Goal: Task Accomplishment & Management: Complete application form

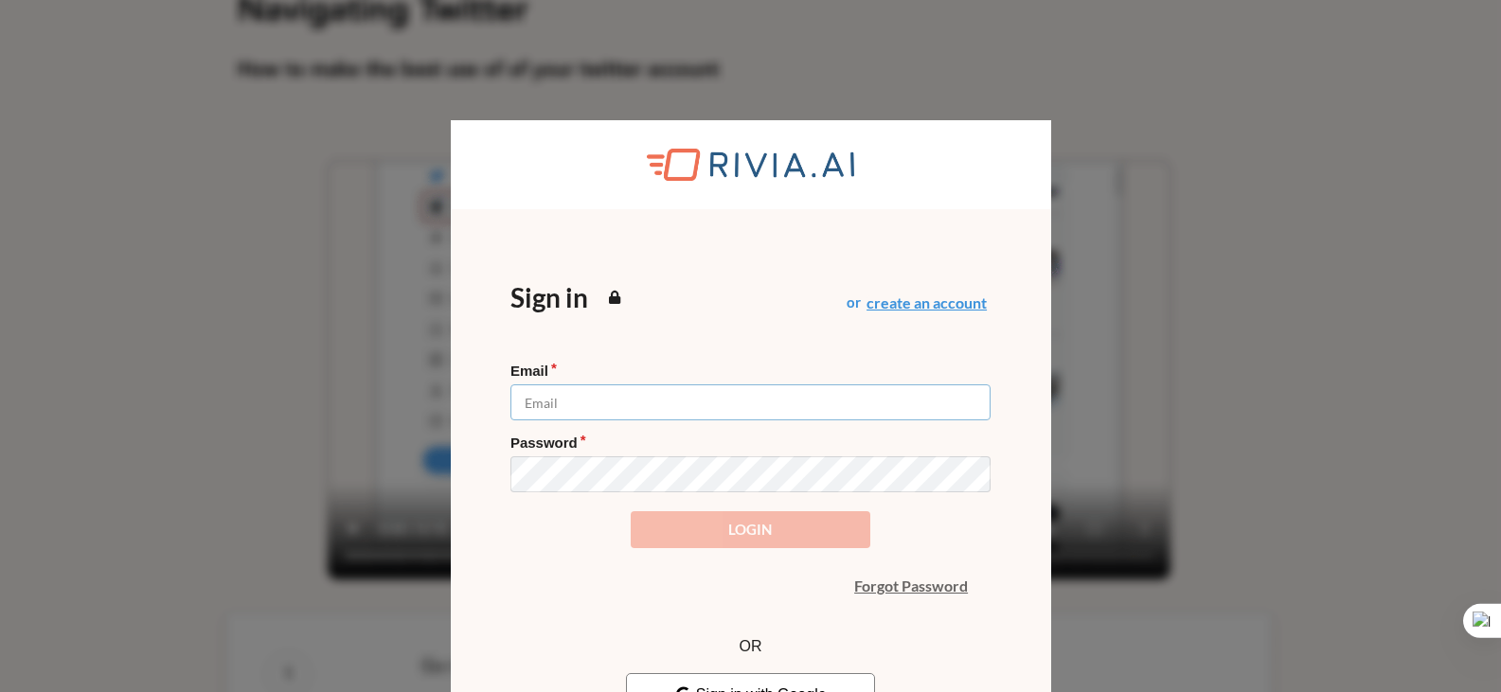
click at [647, 403] on input "Email" at bounding box center [751, 403] width 480 height 36
click at [687, 328] on div "Sign in or create an account" at bounding box center [751, 307] width 480 height 74
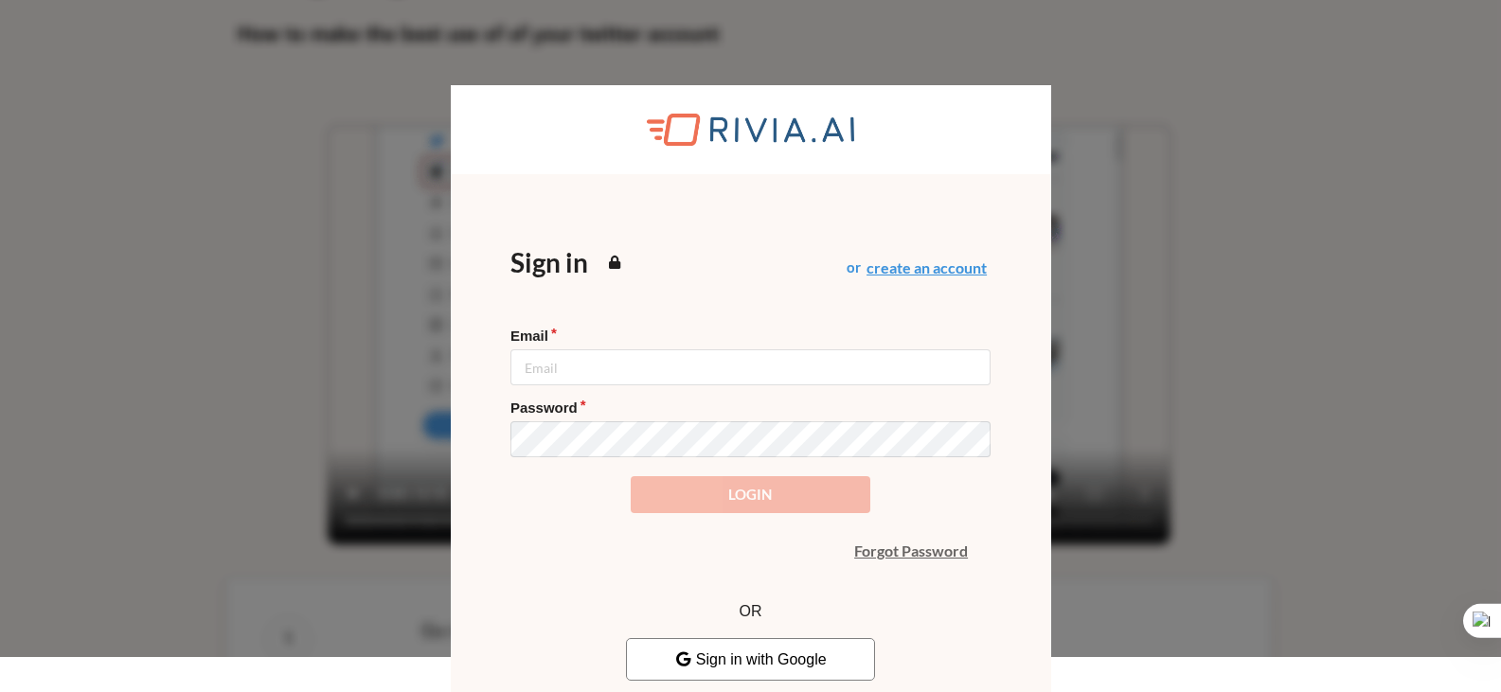
scroll to position [54, 0]
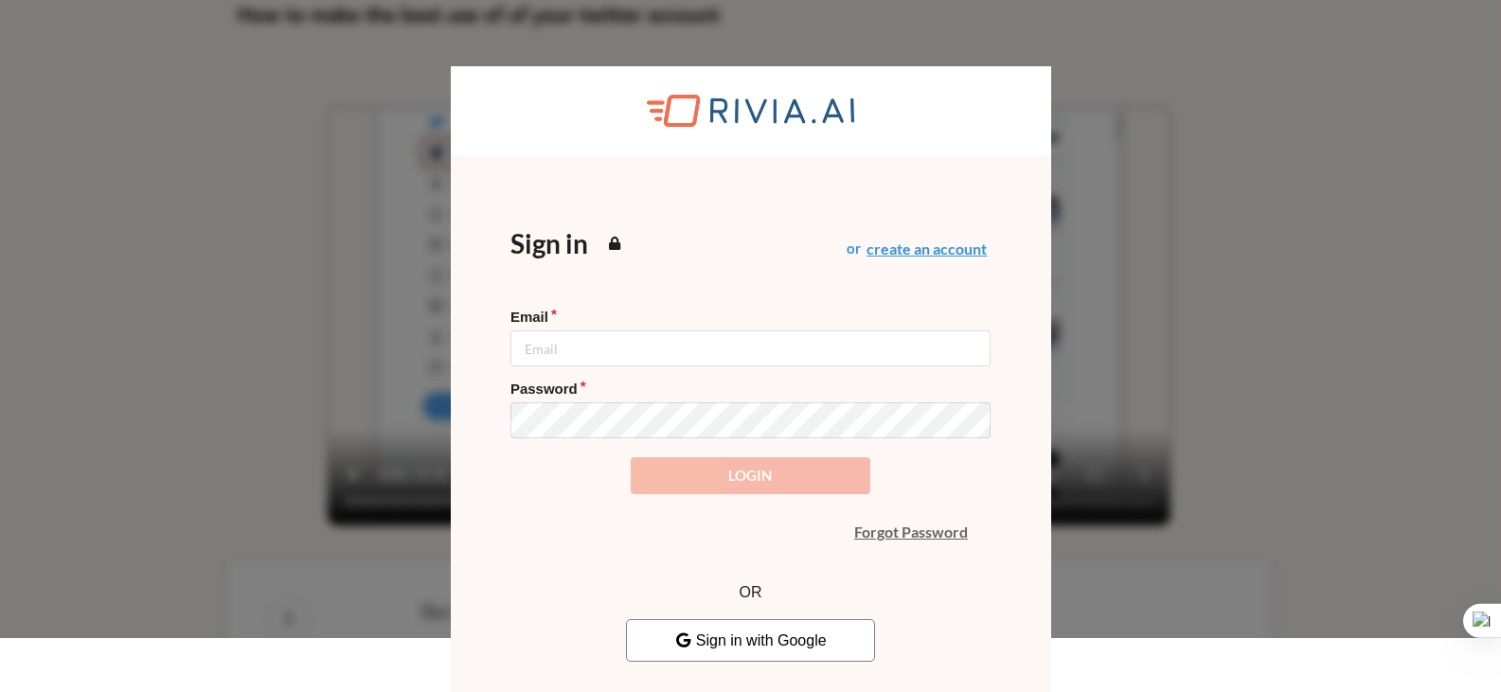
click at [760, 641] on span "Sign in with Google" at bounding box center [750, 641] width 152 height 16
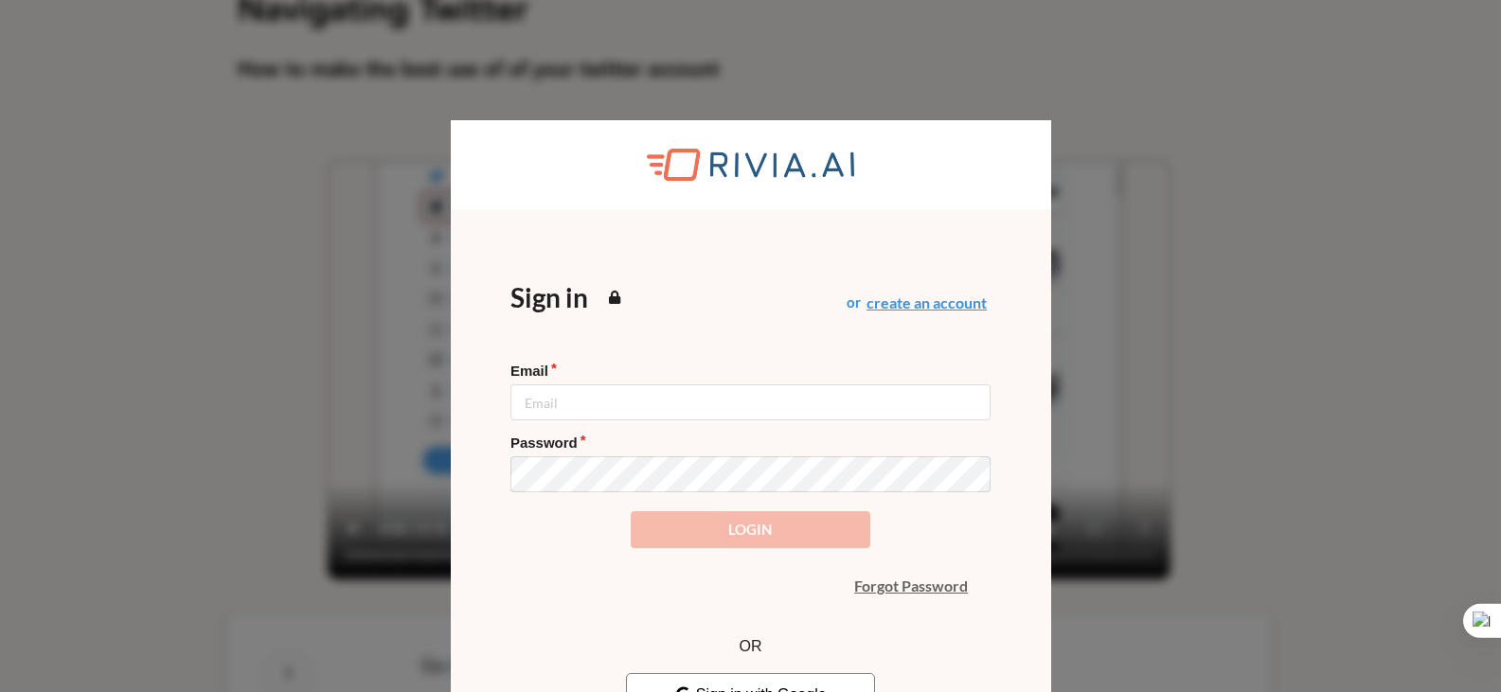
scroll to position [54, 0]
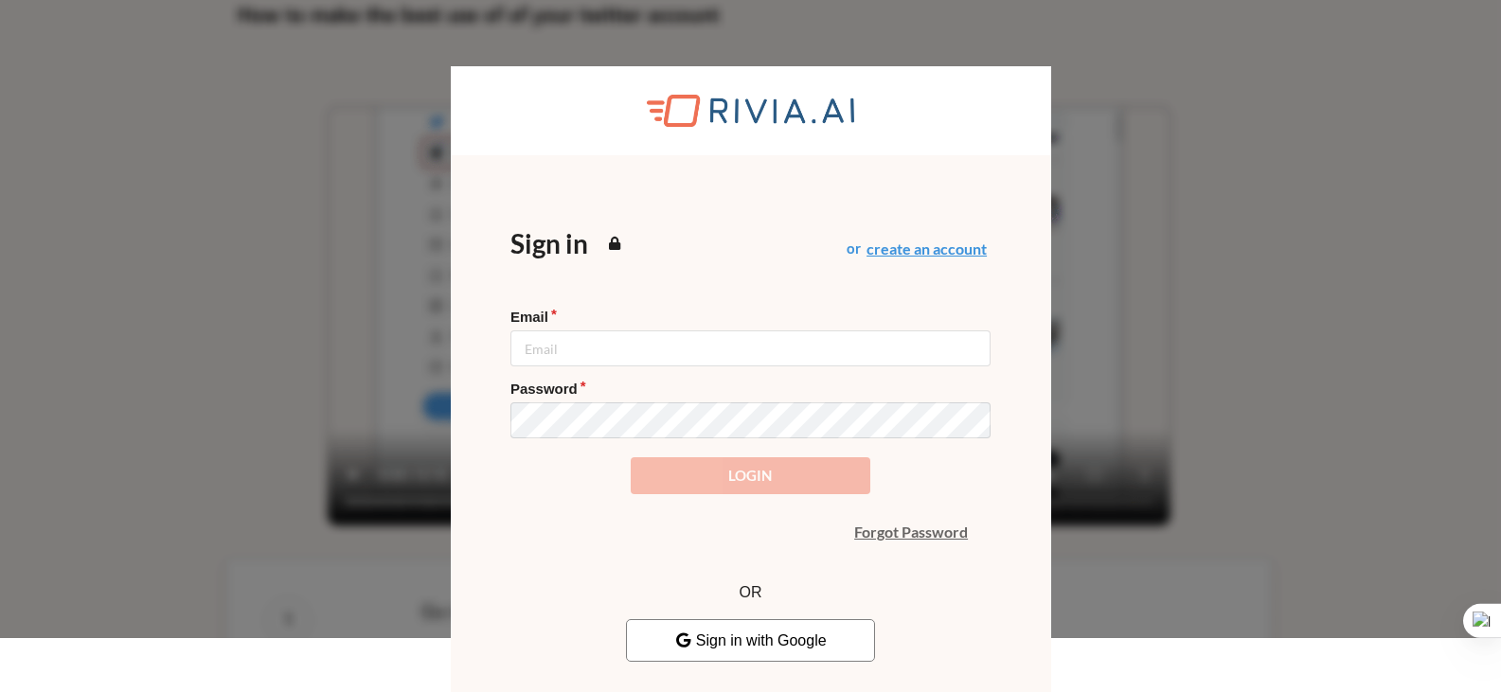
click at [941, 450] on form "Email Password Login" at bounding box center [751, 401] width 480 height 187
click at [771, 655] on button "Sign in with Google" at bounding box center [750, 640] width 248 height 43
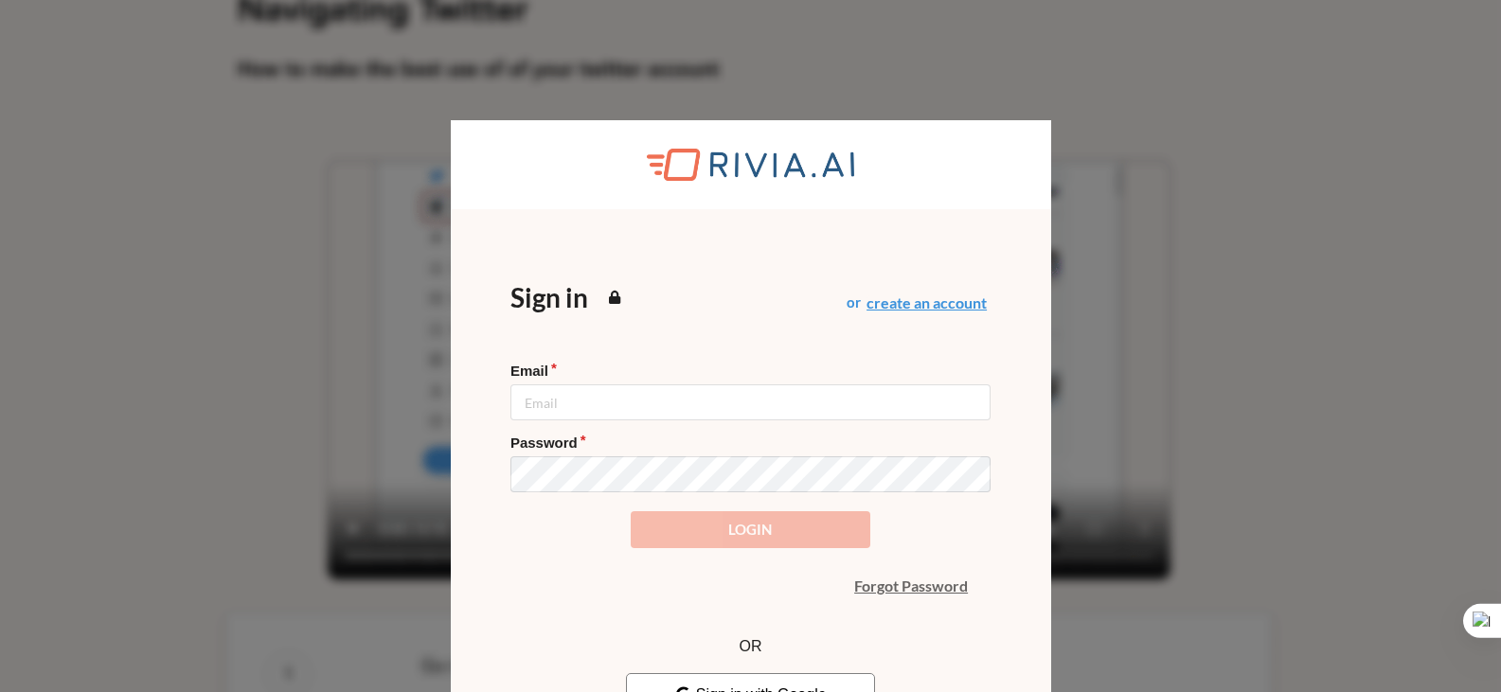
scroll to position [54, 0]
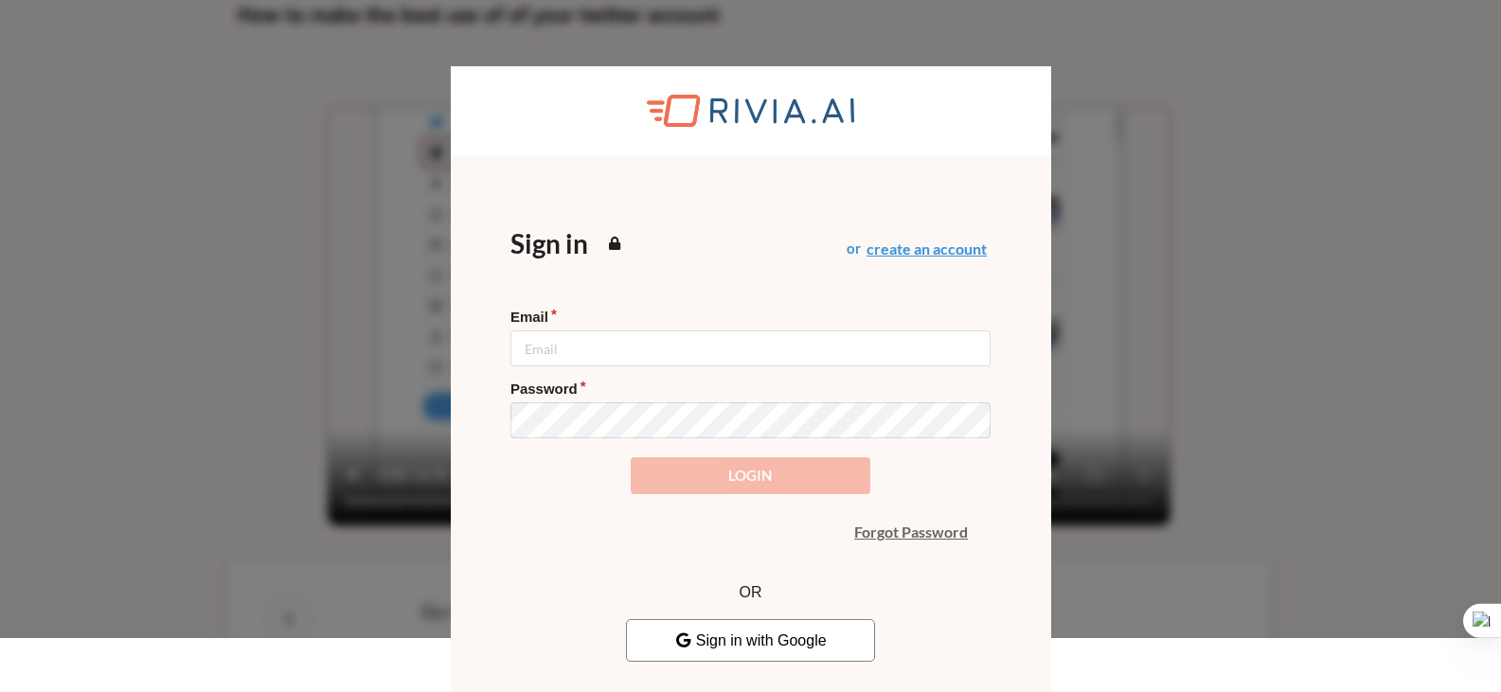
drag, startPoint x: 172, startPoint y: 305, endPoint x: 224, endPoint y: 296, distance: 52.0
click at [172, 304] on div "Loading Sign in or create an account Email Password Login Forgot Password OR Si…" at bounding box center [750, 292] width 1501 height 692
click at [573, 341] on input "Email" at bounding box center [751, 349] width 480 height 36
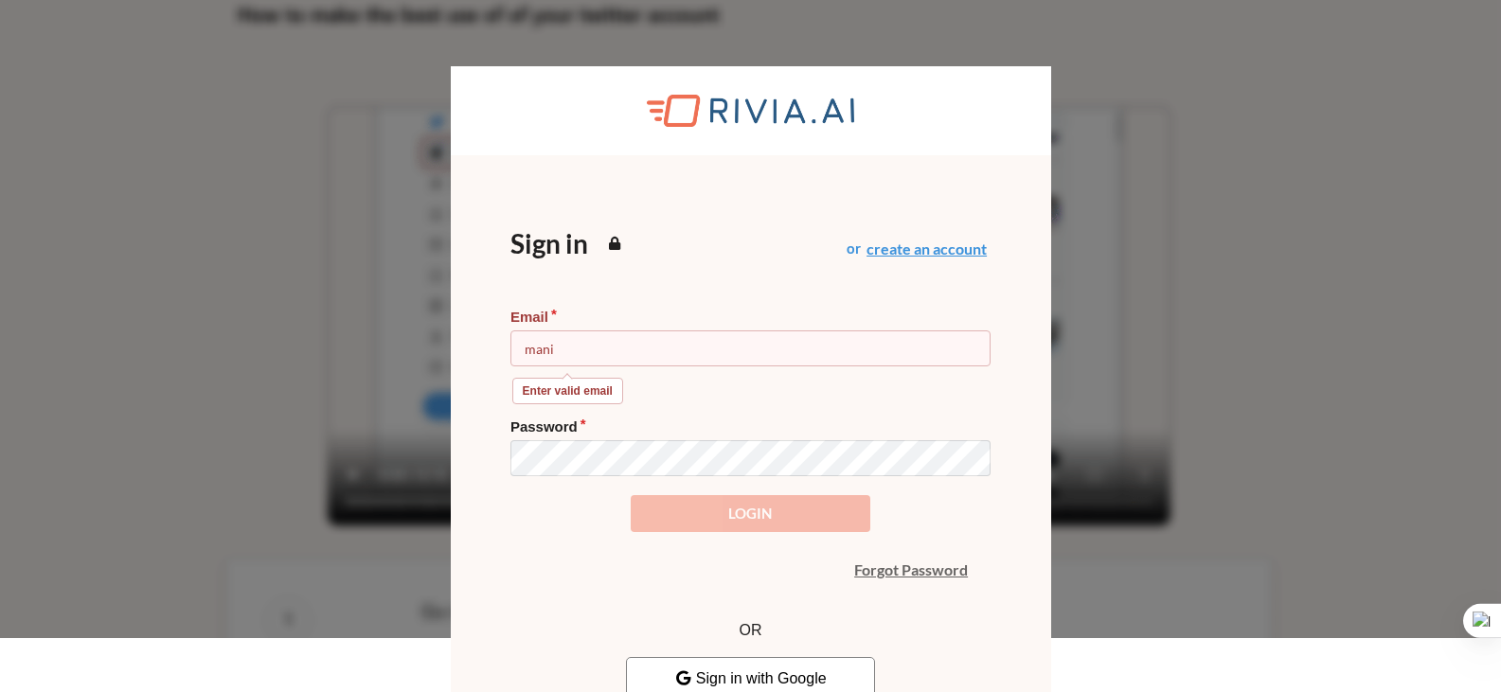
type input "manibalanpark2023@gmail.com"
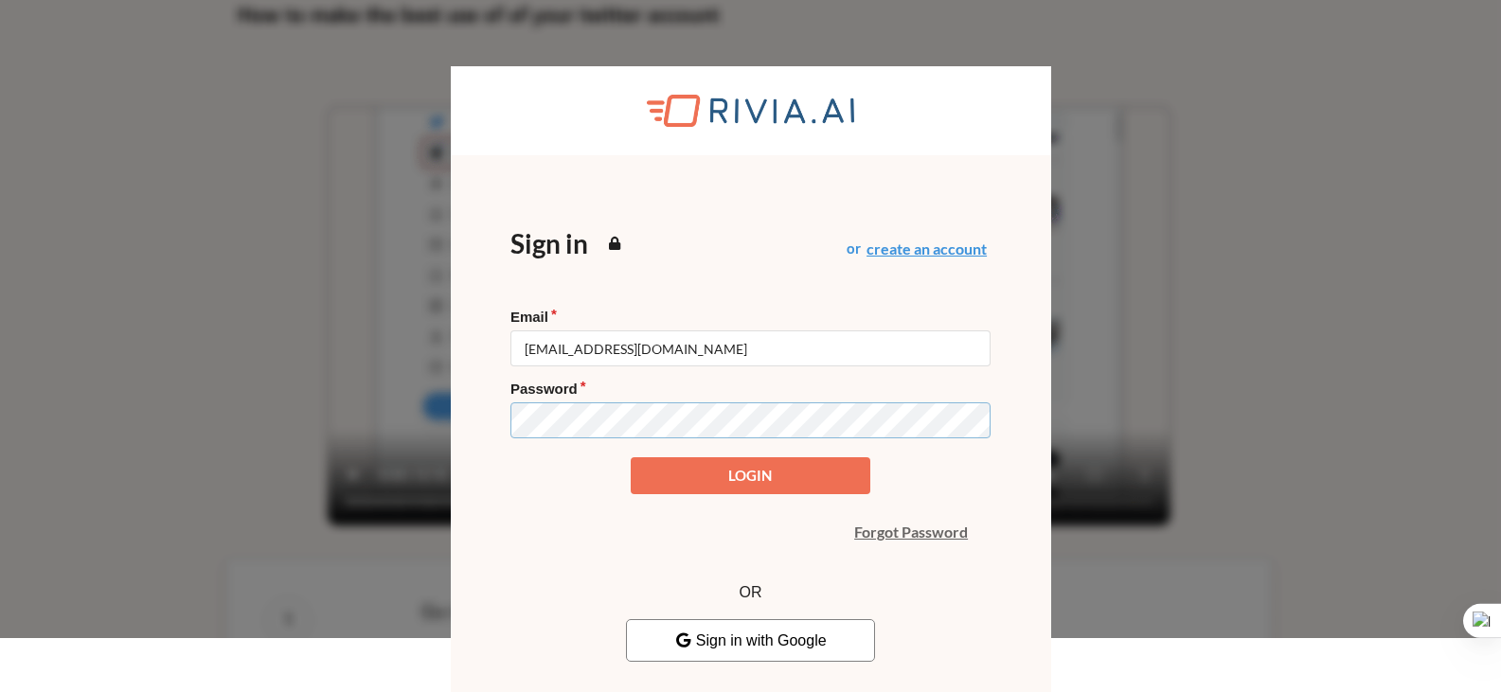
click at [631, 457] on button "Login" at bounding box center [751, 475] width 241 height 37
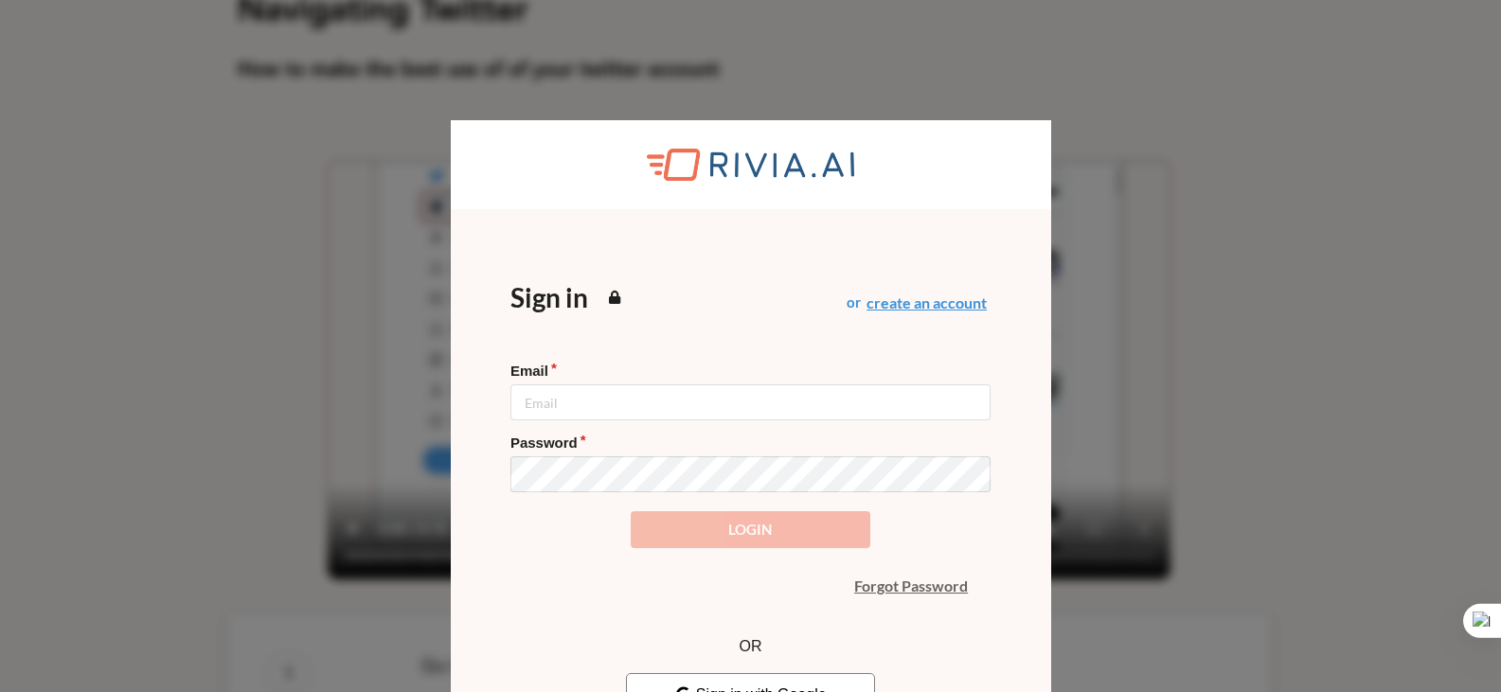
scroll to position [54, 0]
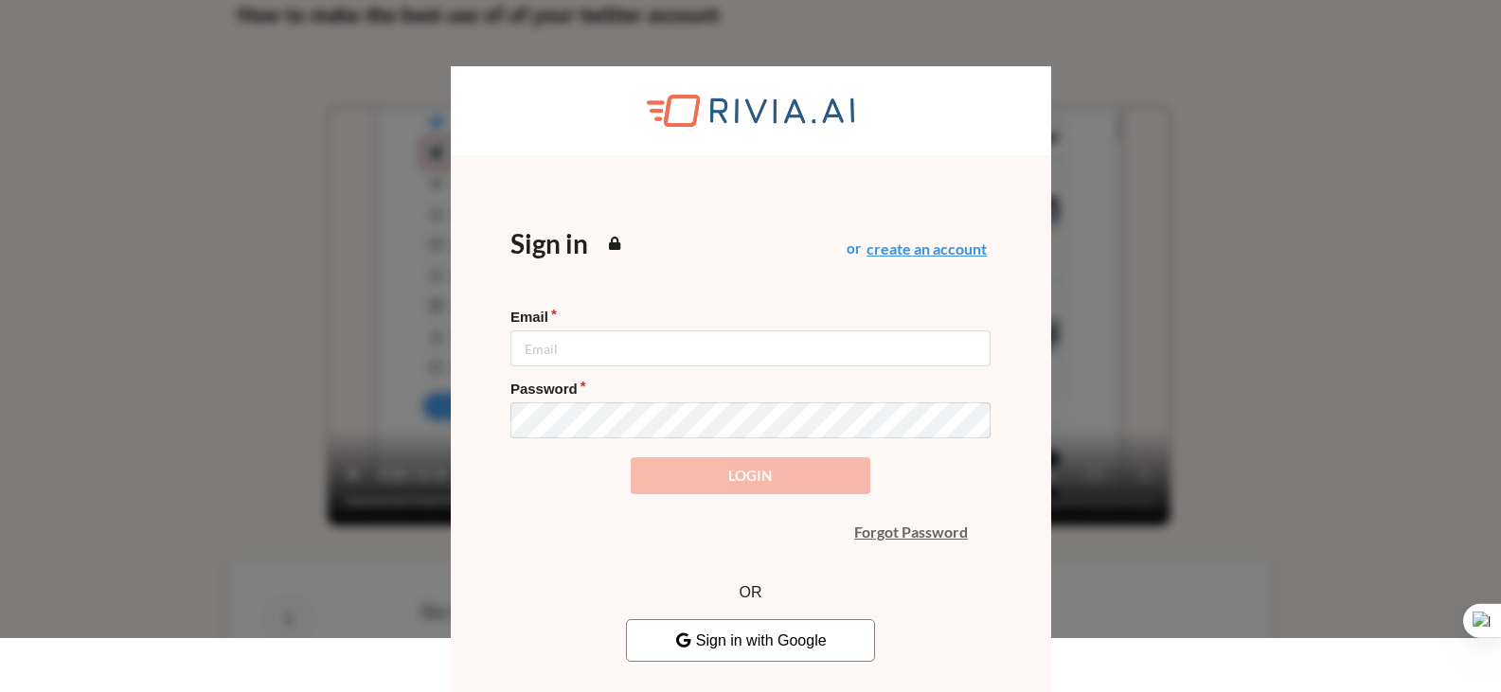
click at [918, 256] on button "create an account" at bounding box center [927, 249] width 120 height 15
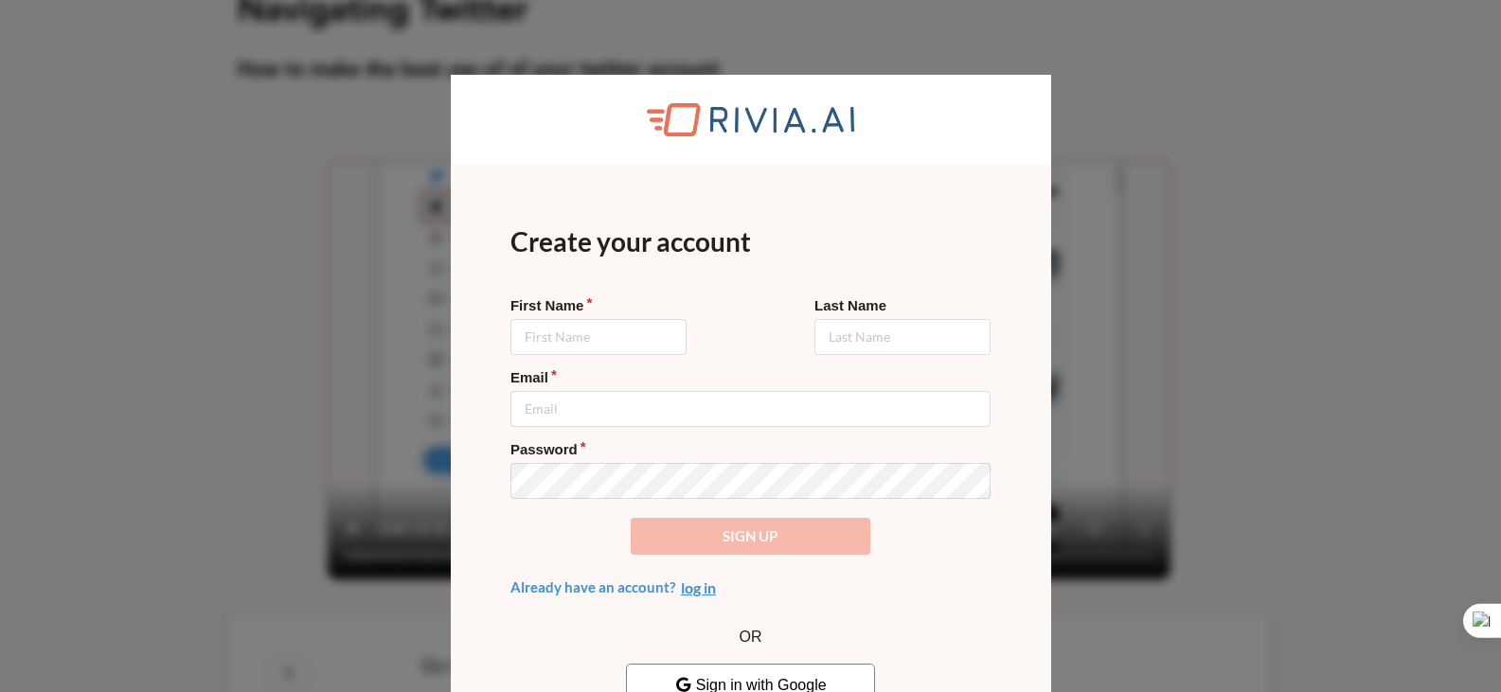
click at [619, 314] on label "First Name" at bounding box center [599, 305] width 176 height 19
click at [619, 319] on input "First Name" at bounding box center [599, 337] width 176 height 36
type input "[PERSON_NAME]"
type input "B"
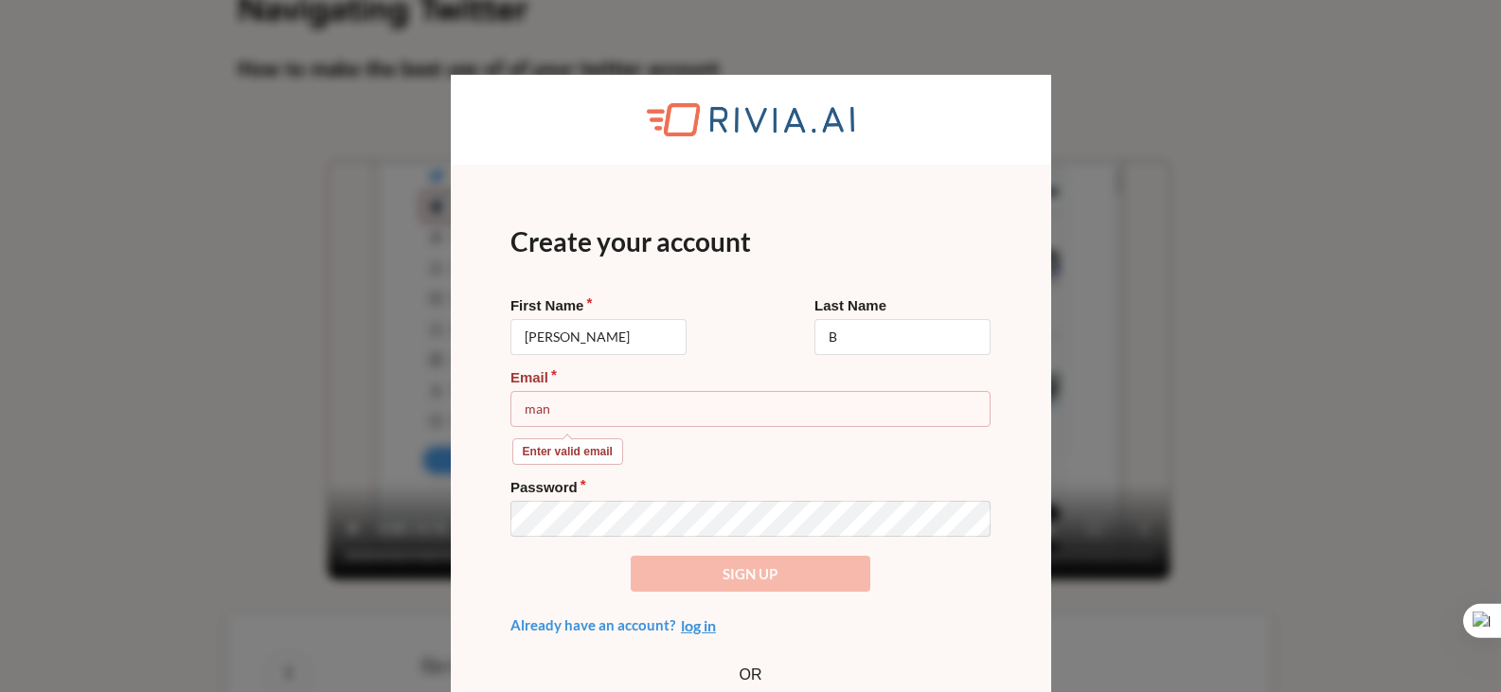
type input "[EMAIL_ADDRESS][DOMAIN_NAME]"
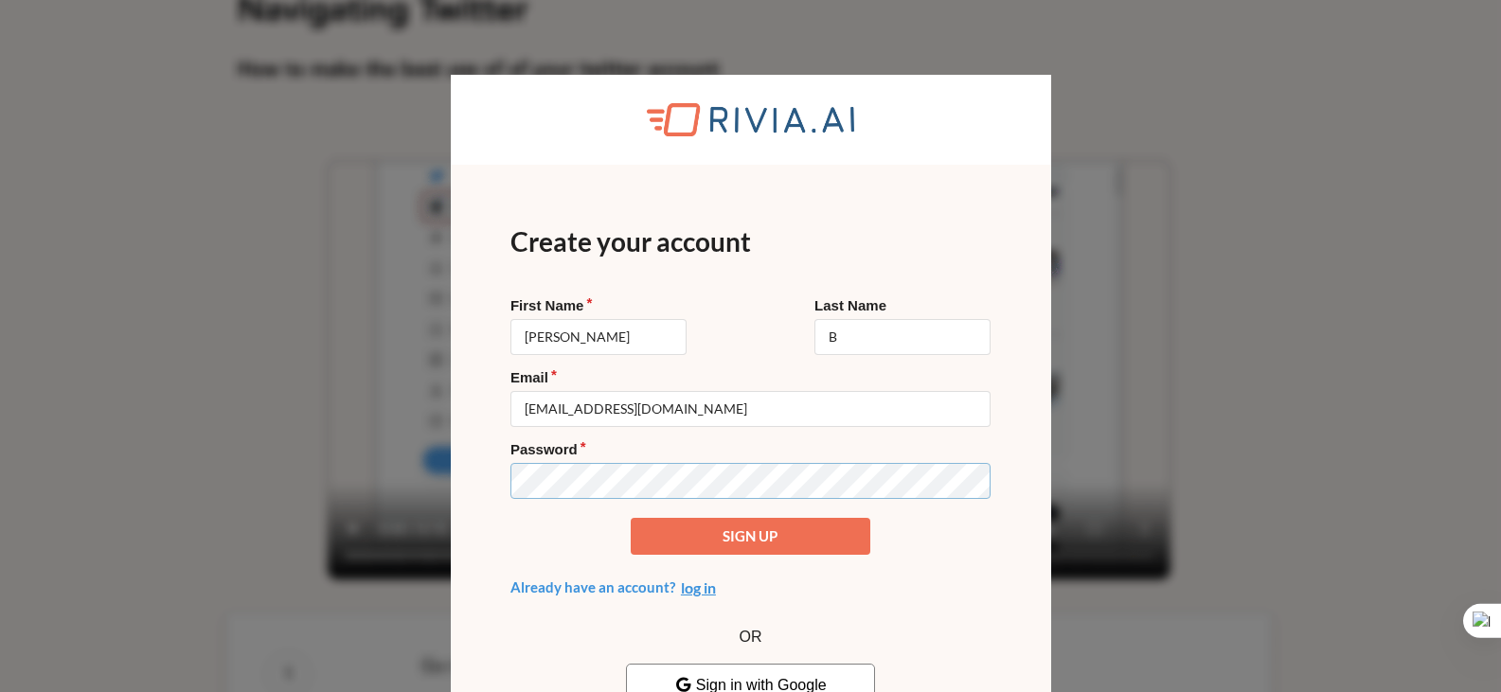
click at [631, 518] on button "Sign up" at bounding box center [751, 536] width 241 height 37
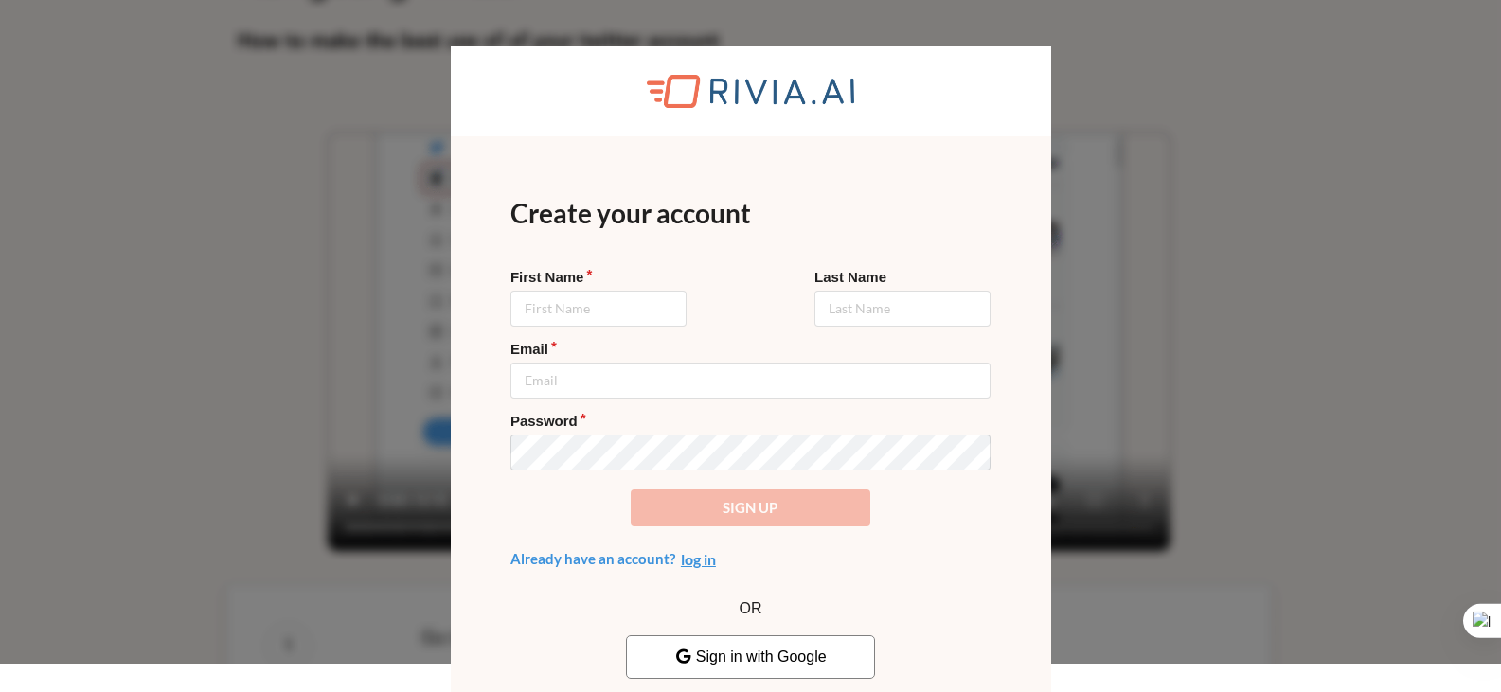
scroll to position [45, 0]
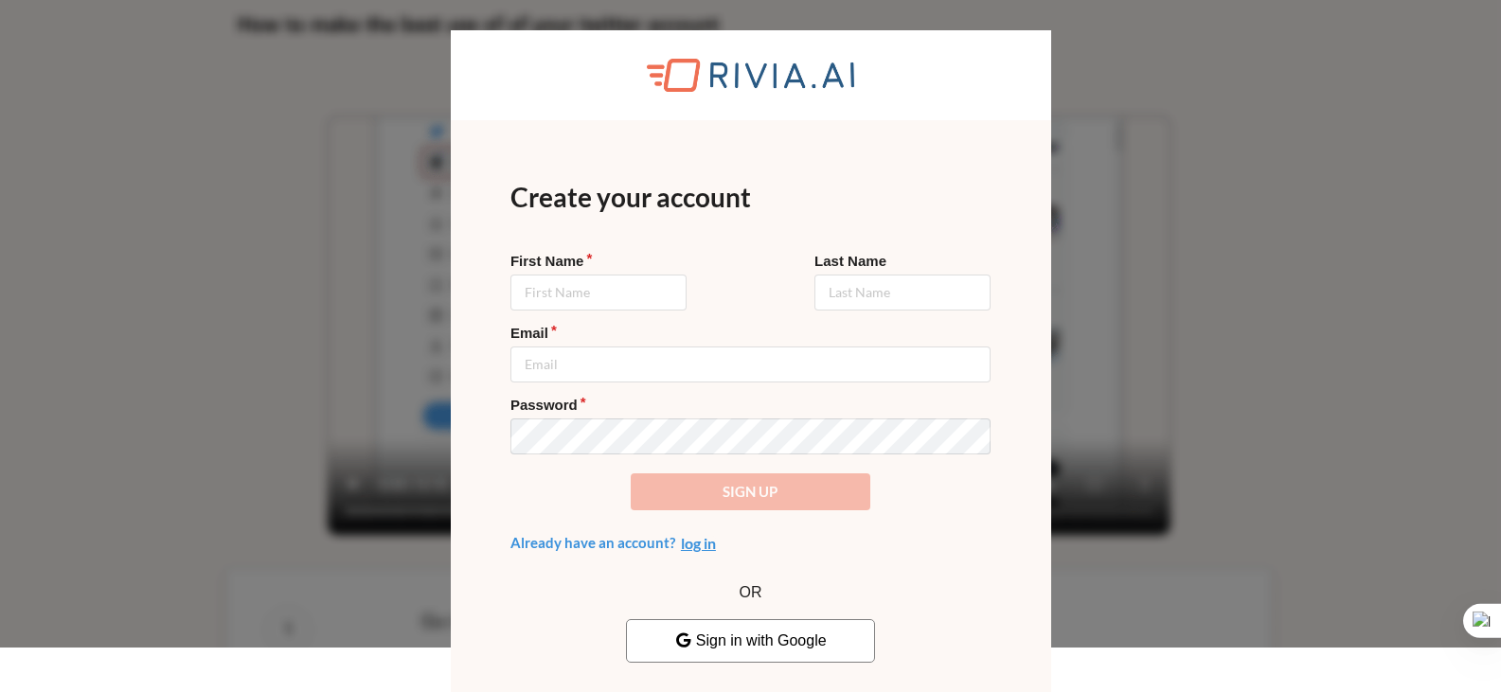
click at [731, 633] on span "Sign in with Google" at bounding box center [750, 641] width 152 height 16
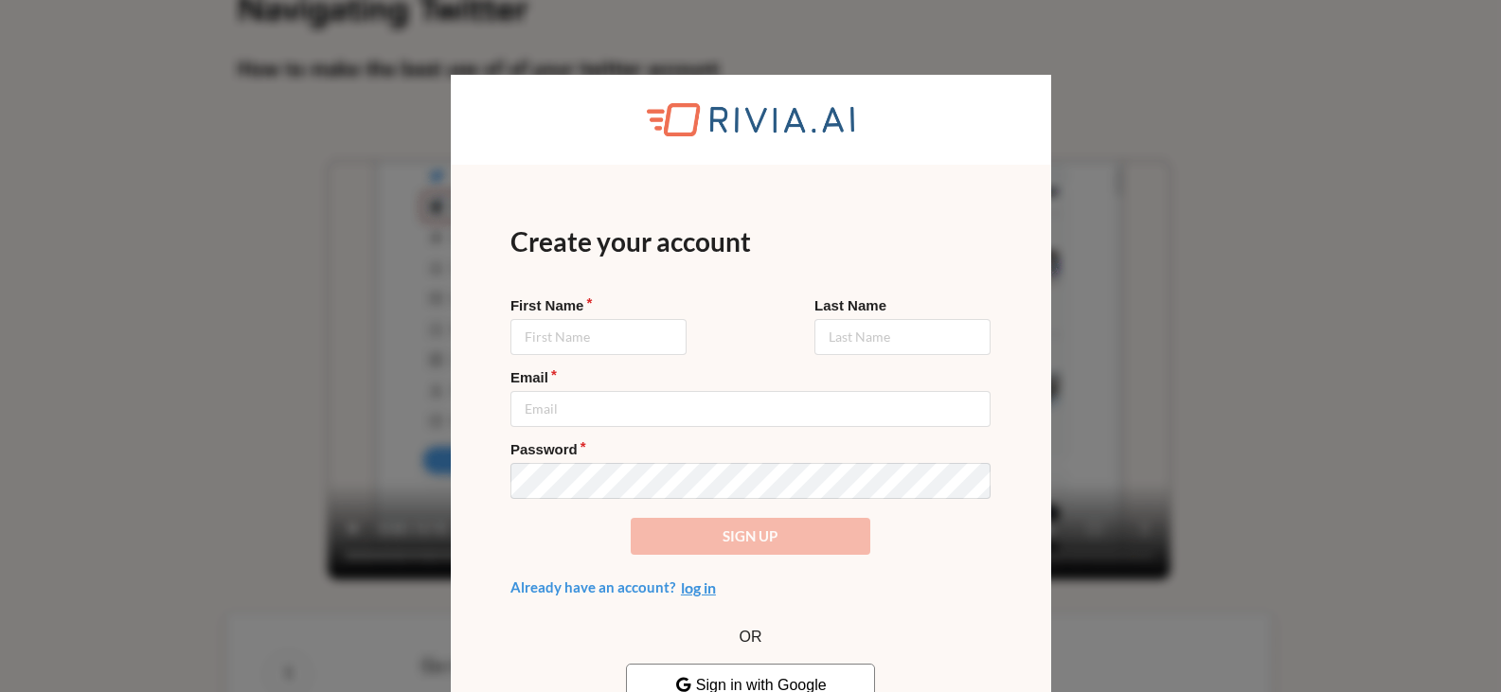
scroll to position [45, 0]
